Goal: Check status: Check status

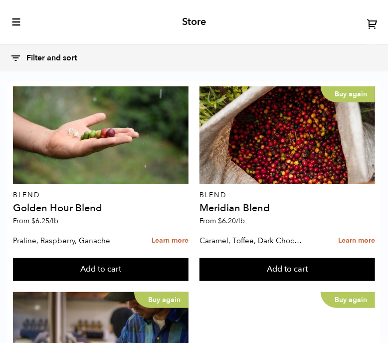
click at [17, 23] on icon "toggle-mobile-menu" at bounding box center [16, 22] width 10 height 10
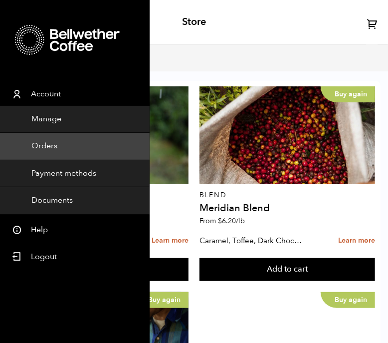
click at [48, 142] on link "Orders" at bounding box center [75, 146] width 150 height 27
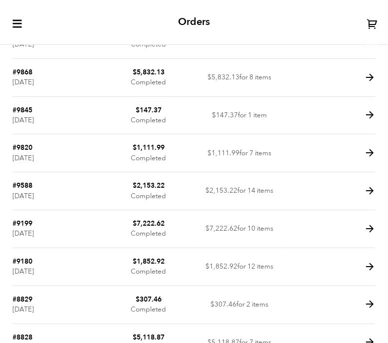
scroll to position [73, 0]
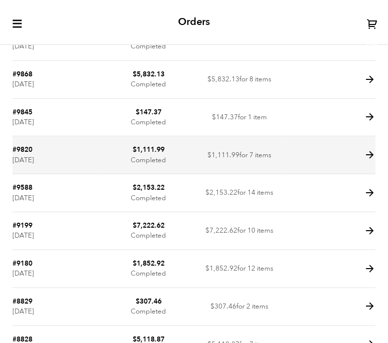
click at [57, 162] on td "#9820 [DATE]" at bounding box center [57, 155] width 91 height 38
click at [368, 153] on icon at bounding box center [369, 154] width 11 height 11
click at [290, 154] on td at bounding box center [330, 155] width 91 height 38
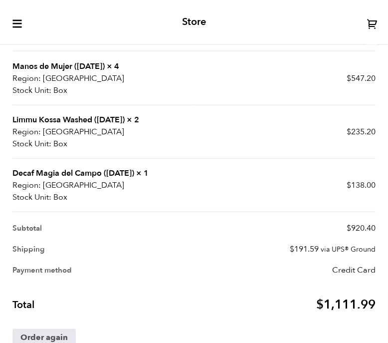
scroll to position [216, 0]
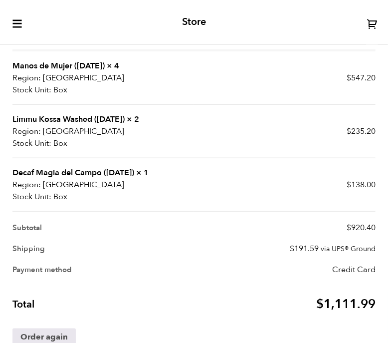
click at [90, 15] on div "Store" at bounding box center [194, 22] width 388 height 45
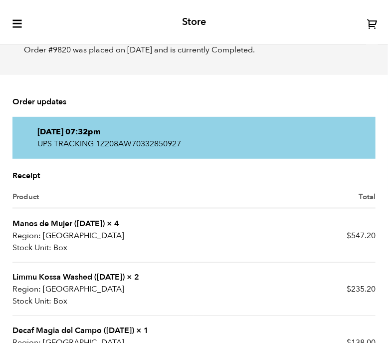
scroll to position [0, 0]
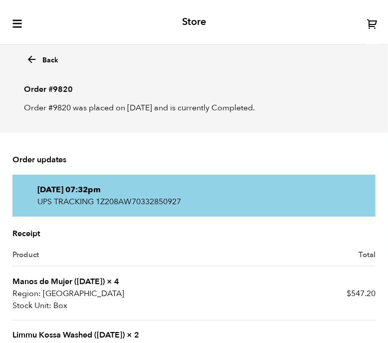
click at [32, 58] on icon at bounding box center [31, 59] width 11 height 11
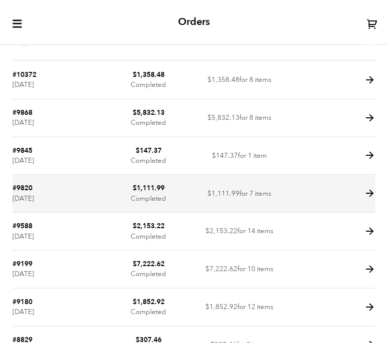
scroll to position [30, 0]
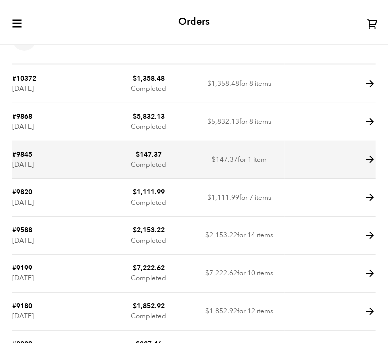
click at [78, 156] on td "#9845 June 27, 2025" at bounding box center [57, 160] width 91 height 38
click at [370, 156] on icon at bounding box center [369, 159] width 11 height 11
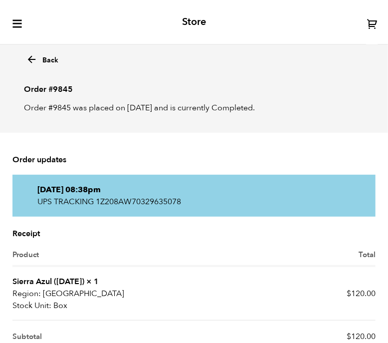
click at [28, 60] on icon at bounding box center [31, 59] width 11 height 11
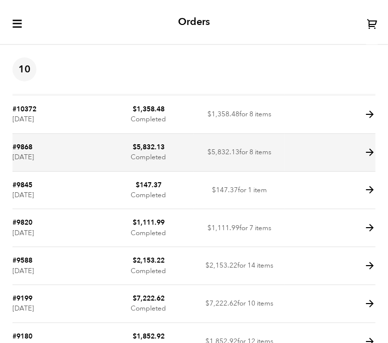
click at [368, 151] on icon at bounding box center [369, 152] width 11 height 11
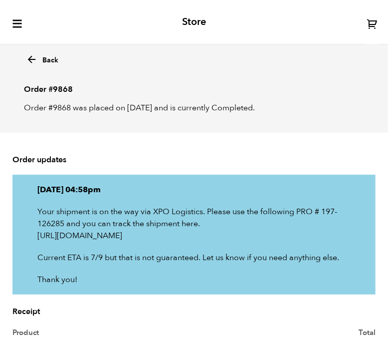
click at [28, 57] on icon at bounding box center [31, 59] width 11 height 11
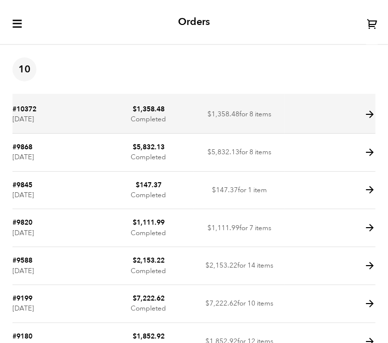
click at [370, 110] on icon at bounding box center [369, 114] width 11 height 11
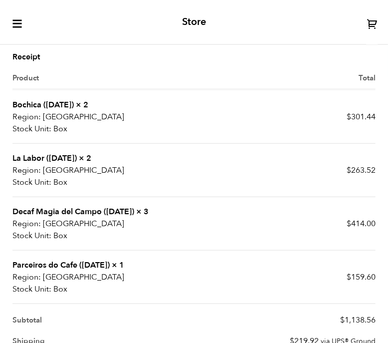
scroll to position [176, 0]
